Goal: Transaction & Acquisition: Purchase product/service

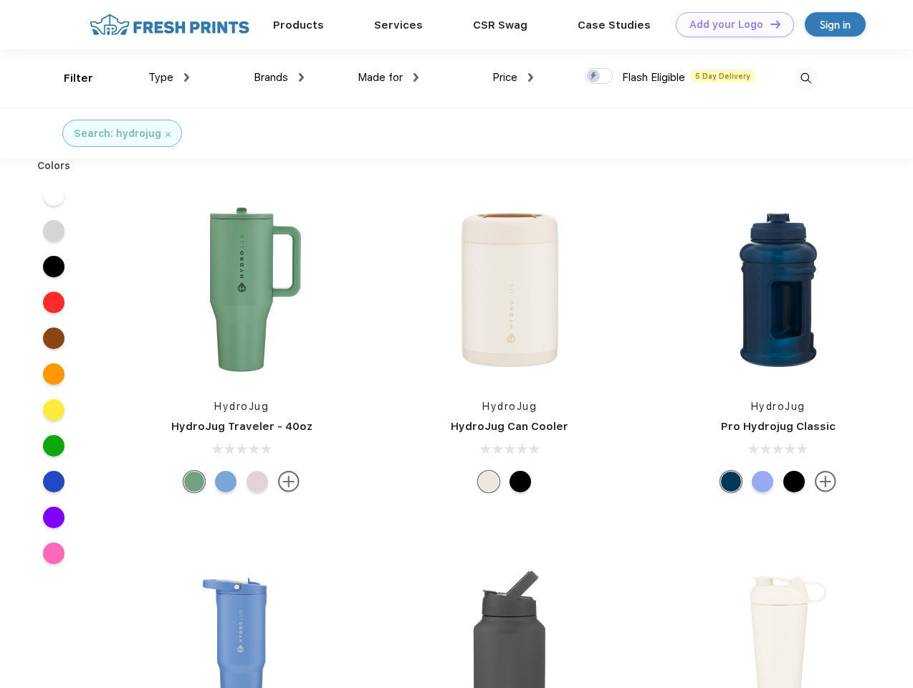
scroll to position [1, 0]
click at [729, 24] on link "Add your Logo Design Tool" at bounding box center [735, 24] width 118 height 25
click at [0, 0] on div "Design Tool" at bounding box center [0, 0] width 0 height 0
click at [769, 24] on link "Add your Logo Design Tool" at bounding box center [735, 24] width 118 height 25
click at [69, 78] on div "Filter" at bounding box center [78, 78] width 29 height 16
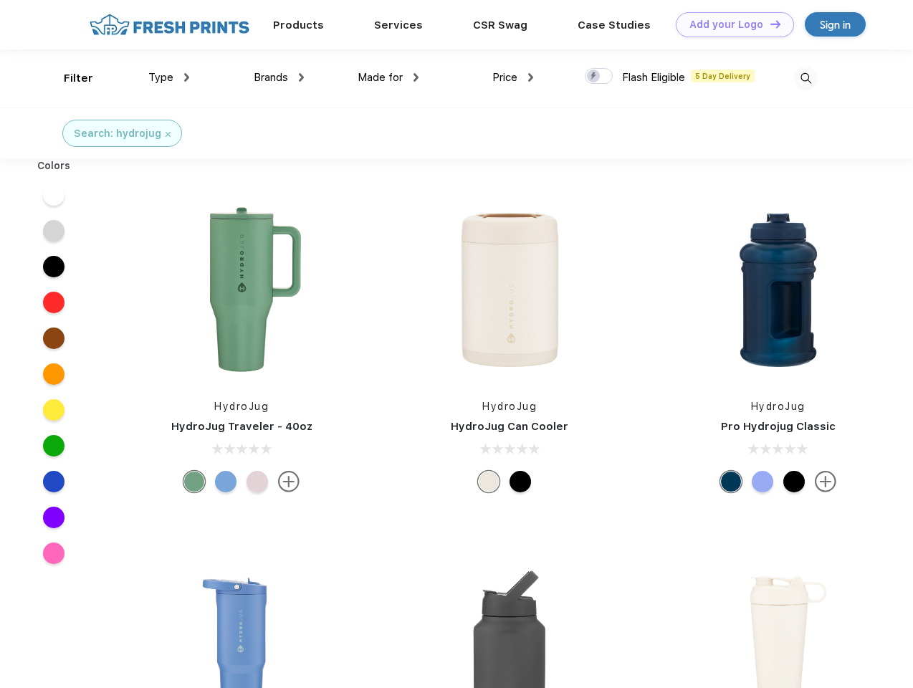
click at [169, 77] on span "Type" at bounding box center [160, 77] width 25 height 13
click at [279, 77] on span "Brands" at bounding box center [271, 77] width 34 height 13
click at [388, 77] on span "Made for" at bounding box center [379, 77] width 45 height 13
click at [513, 77] on span "Price" at bounding box center [504, 77] width 25 height 13
click at [599, 77] on div at bounding box center [599, 76] width 28 height 16
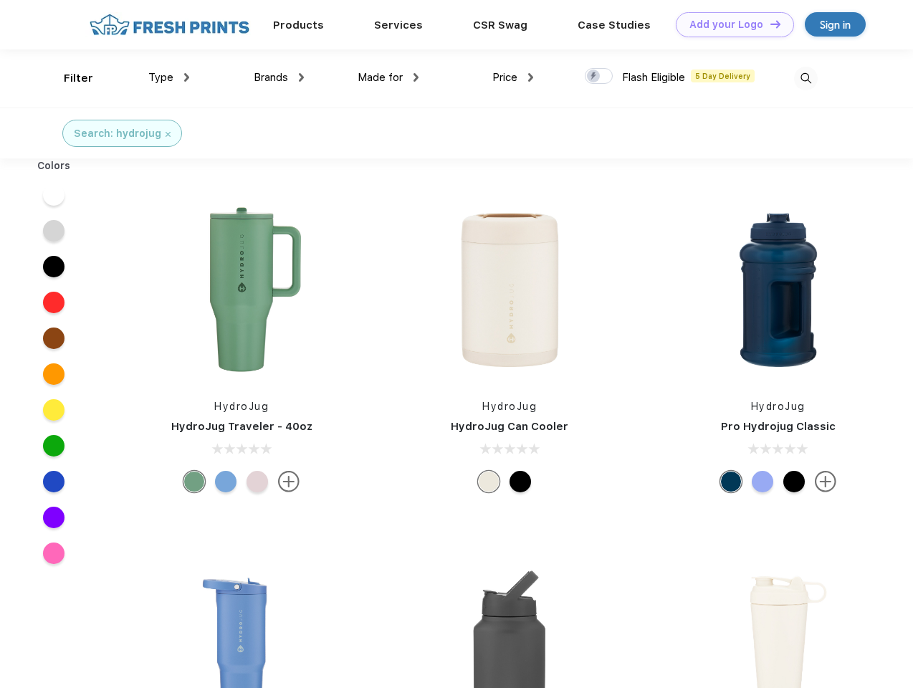
click at [594, 77] on input "checkbox" at bounding box center [589, 71] width 9 height 9
click at [805, 78] on img at bounding box center [806, 79] width 24 height 24
